Goal: Transaction & Acquisition: Purchase product/service

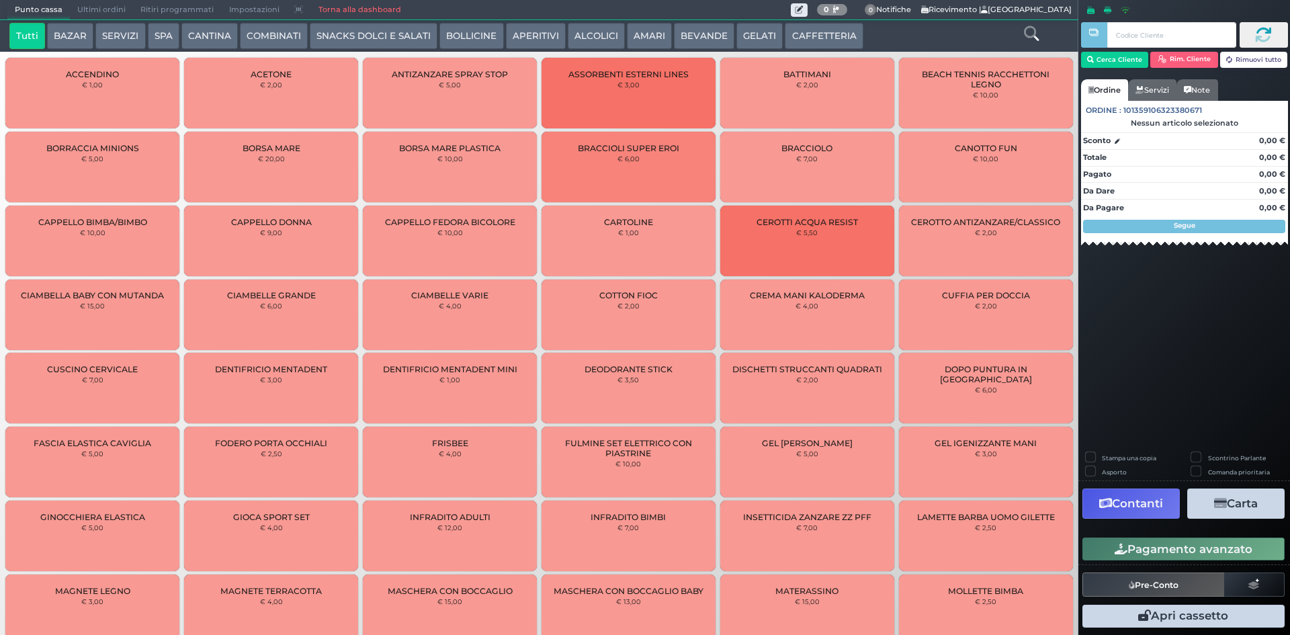
click at [103, 8] on span "Ultimi ordini" at bounding box center [101, 10] width 63 height 19
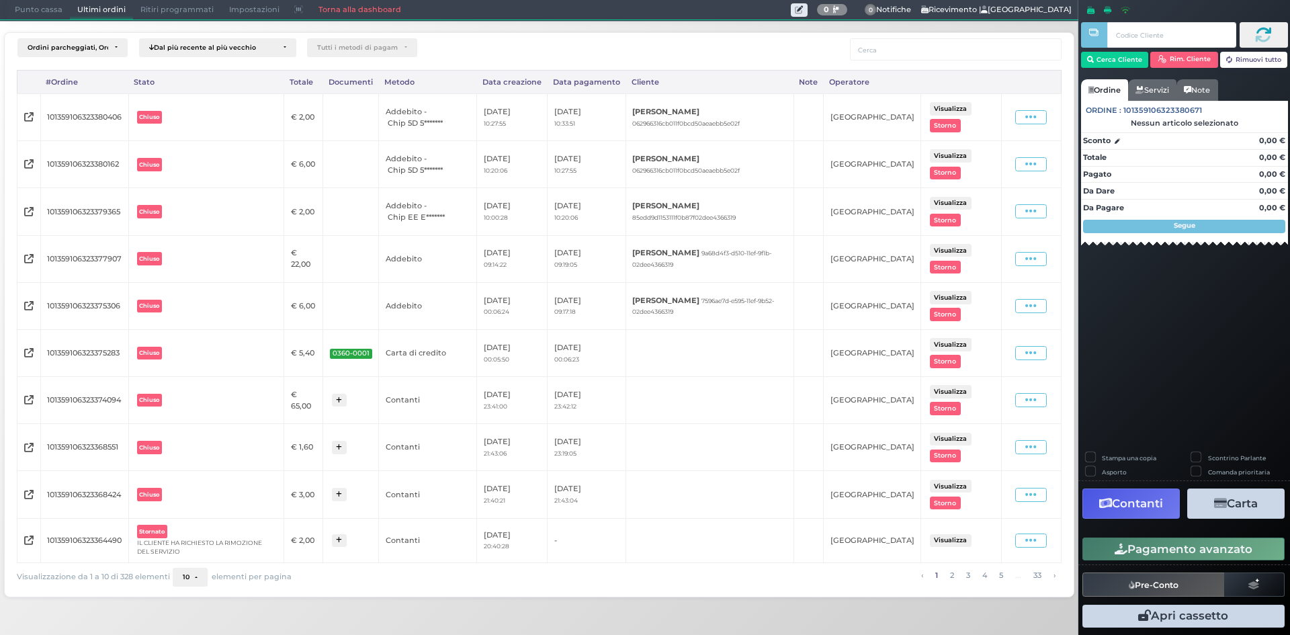
click at [44, 7] on span "Punto cassa" at bounding box center [38, 10] width 62 height 19
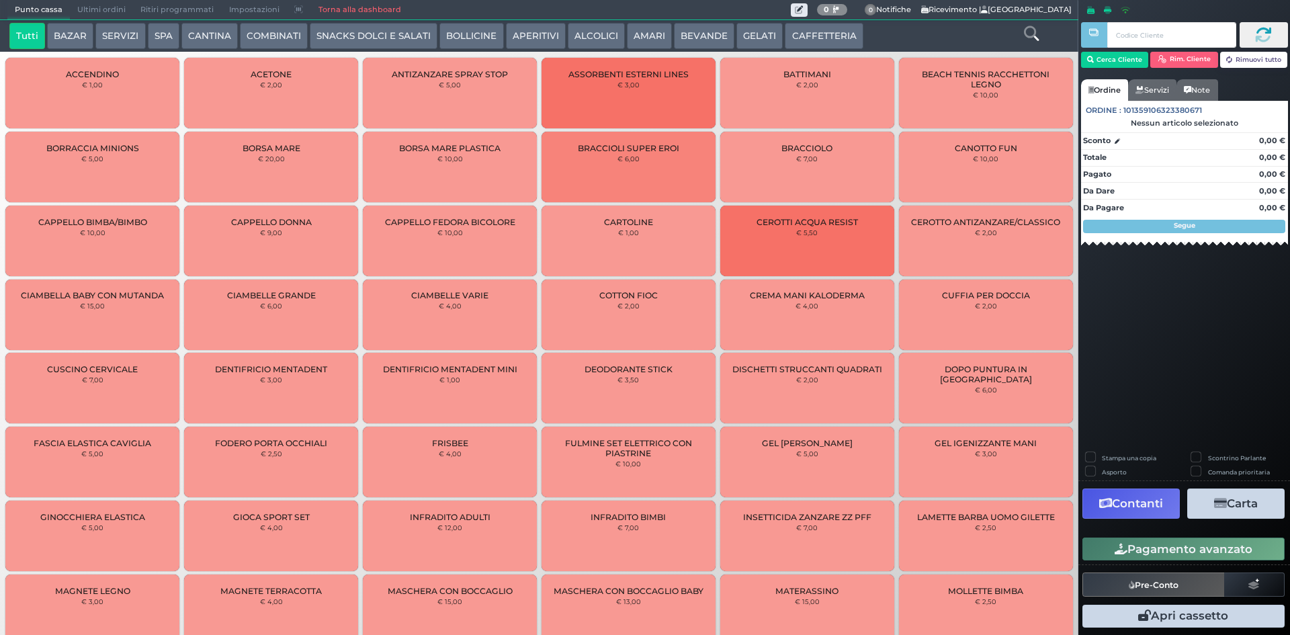
click at [136, 40] on button "SERVIZI" at bounding box center [120, 36] width 50 height 27
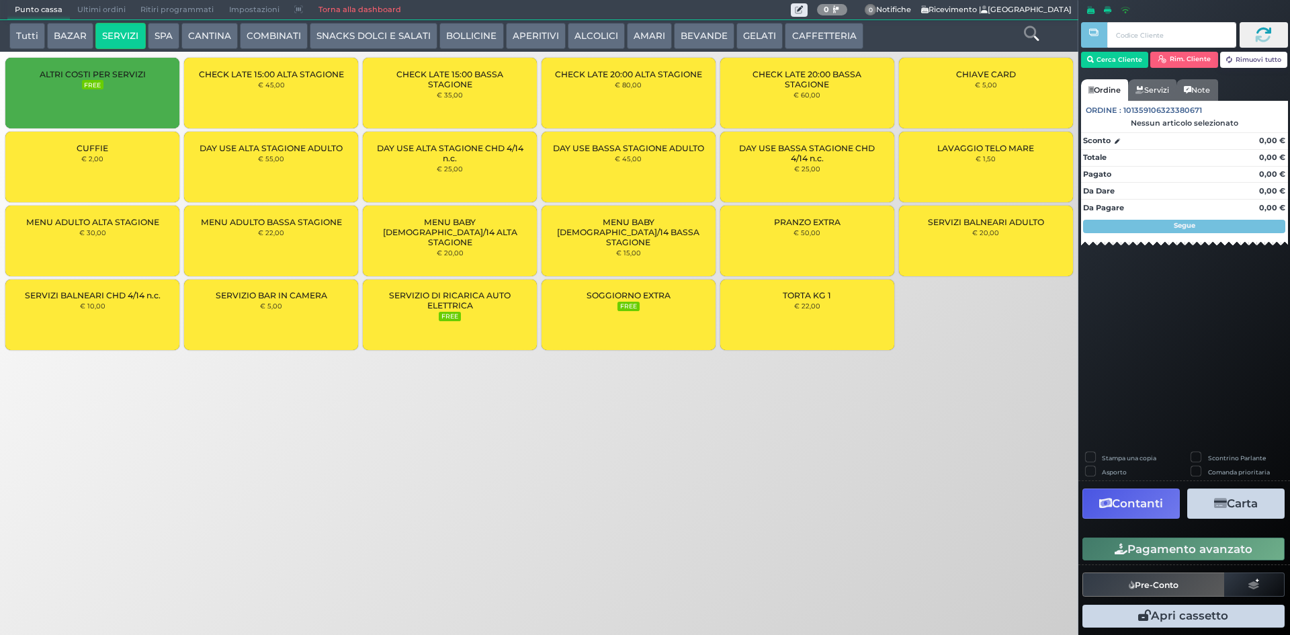
click at [141, 186] on div "CUFFIE € 2,00" at bounding box center [92, 167] width 174 height 71
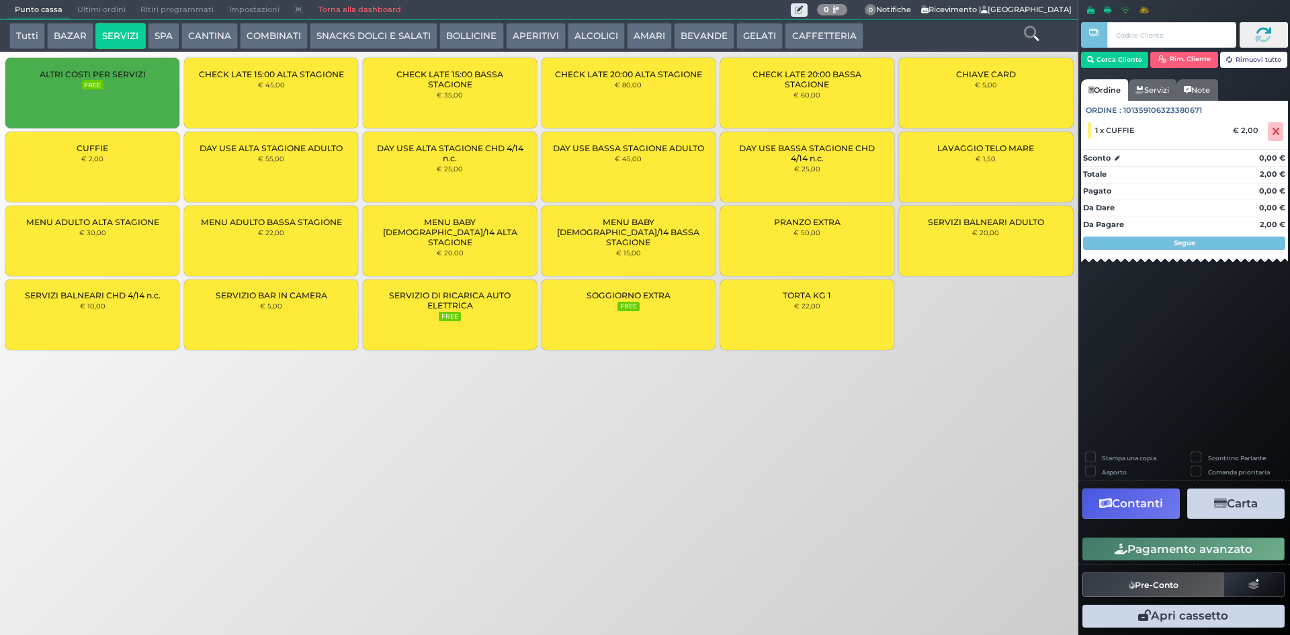
click at [140, 185] on div "CUFFIE € 2,00" at bounding box center [92, 167] width 174 height 71
click at [1219, 553] on button "Pagamento avanzato" at bounding box center [1183, 548] width 202 height 23
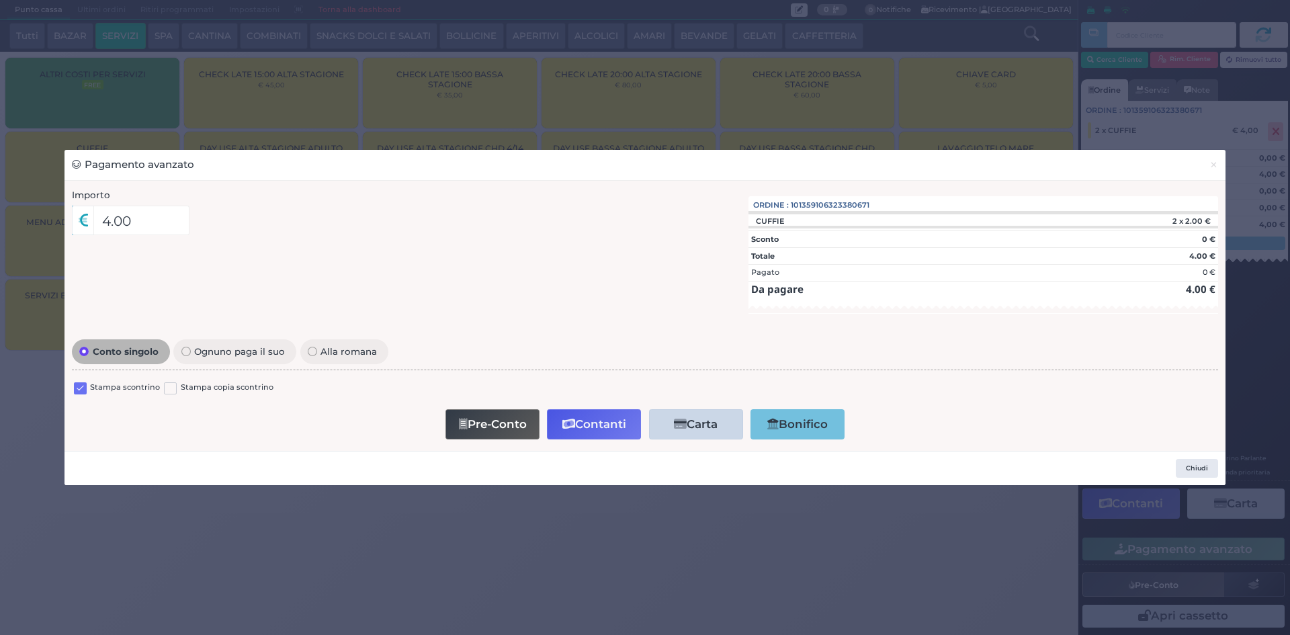
drag, startPoint x: 83, startPoint y: 390, endPoint x: 97, endPoint y: 390, distance: 13.4
click at [85, 390] on label at bounding box center [80, 388] width 13 height 13
click at [0, 0] on input "checkbox" at bounding box center [0, 0] width 0 height 0
click at [591, 427] on button "Contanti" at bounding box center [594, 424] width 94 height 30
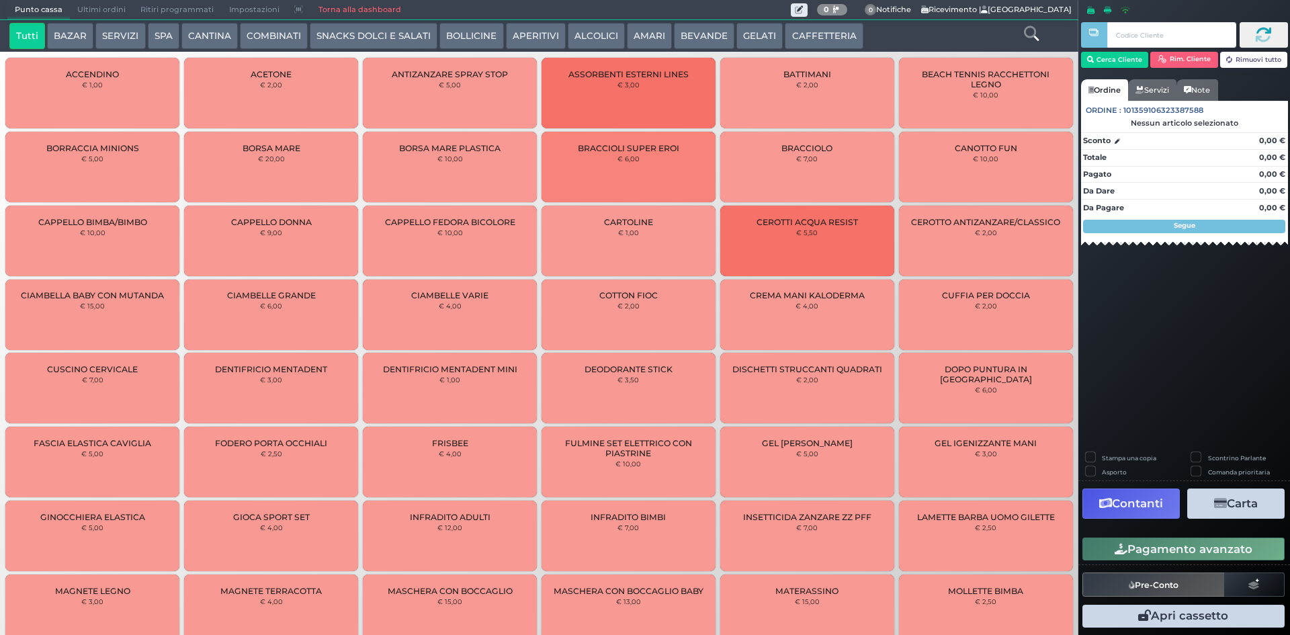
click at [114, 6] on span "Ultimi ordini" at bounding box center [101, 10] width 63 height 19
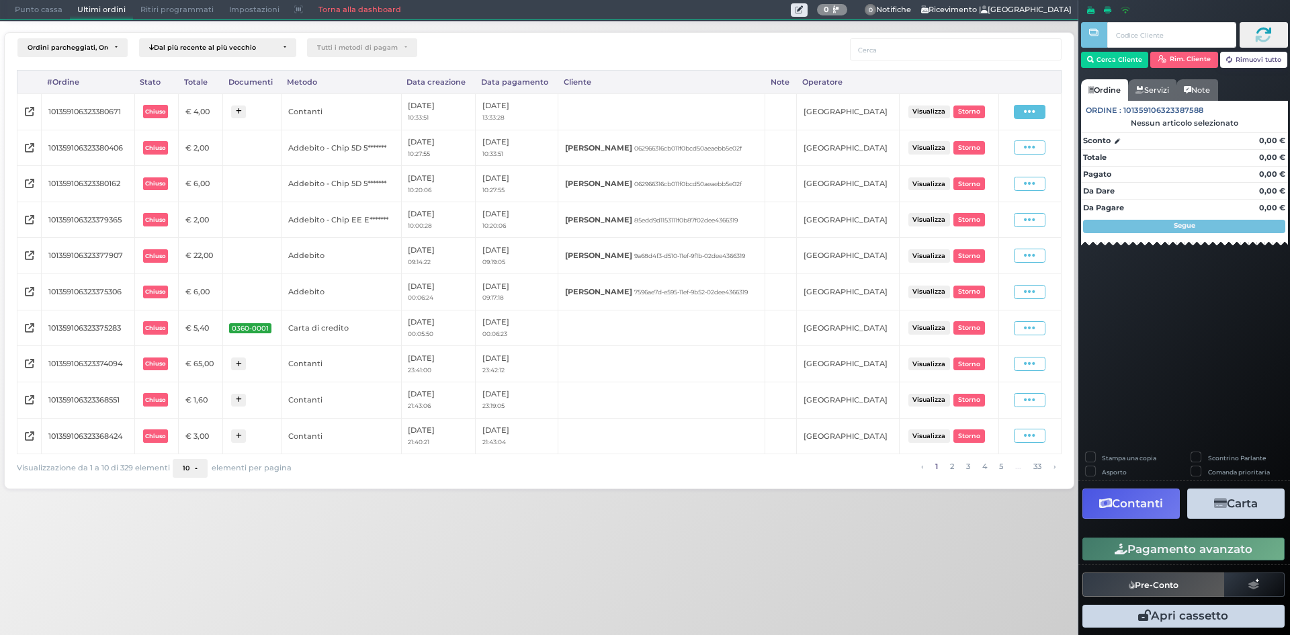
click at [1039, 118] on span at bounding box center [1030, 112] width 32 height 14
click at [992, 160] on span "Ristampa Pre-Conto" at bounding box center [999, 150] width 55 height 23
